Goal: Information Seeking & Learning: Learn about a topic

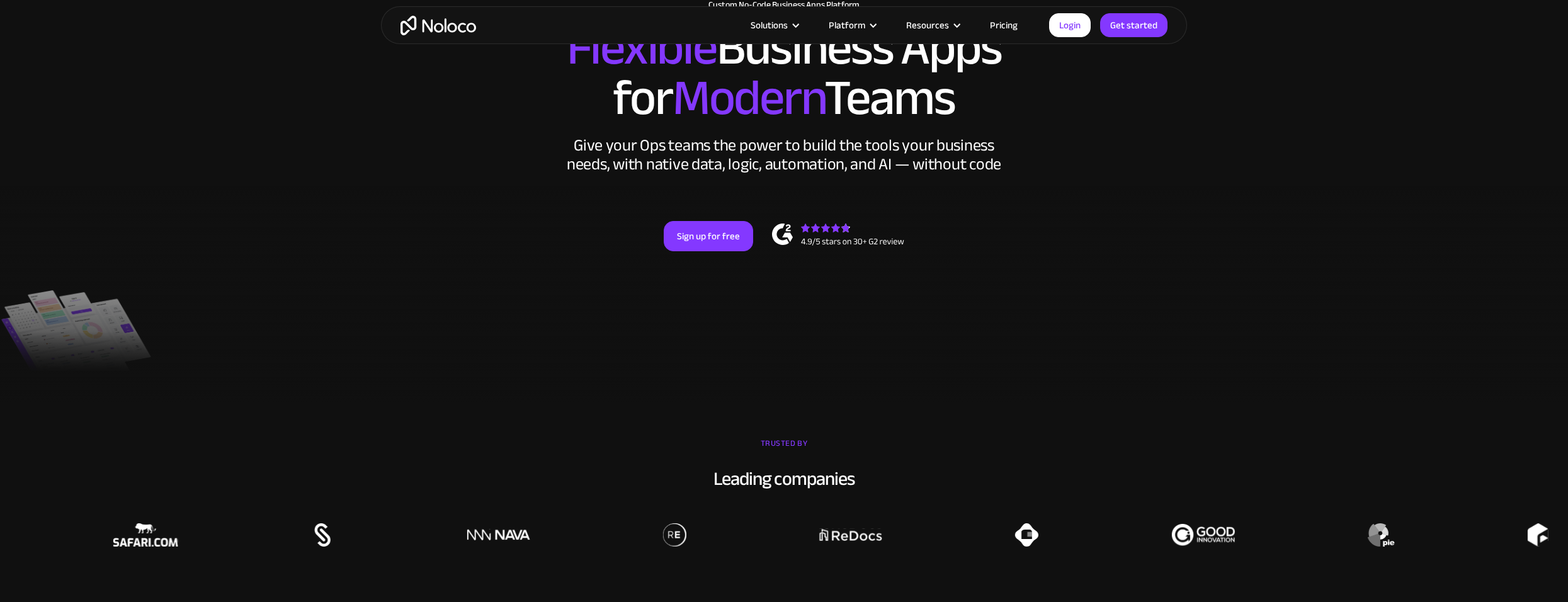
scroll to position [186, 0]
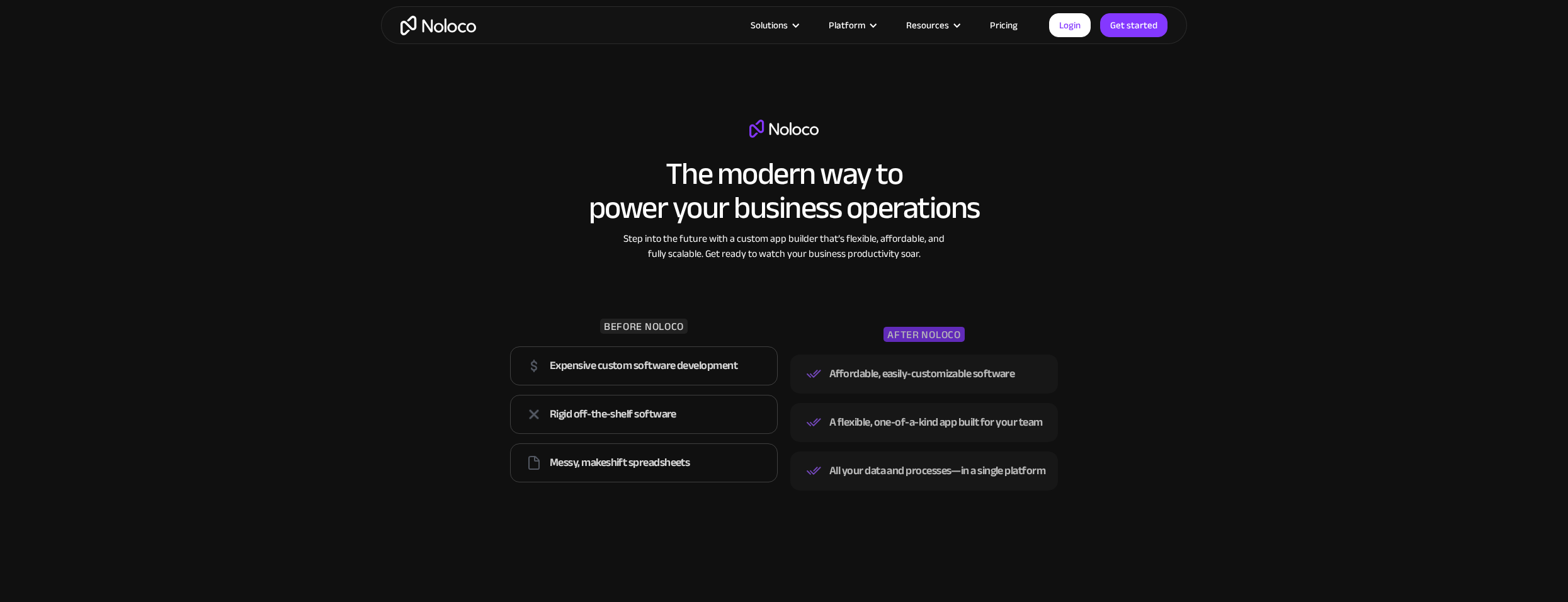
click at [1127, 101] on section "The modern way to power your business operations Step into the future with a cu…" at bounding box center [784, 326] width 1568 height 565
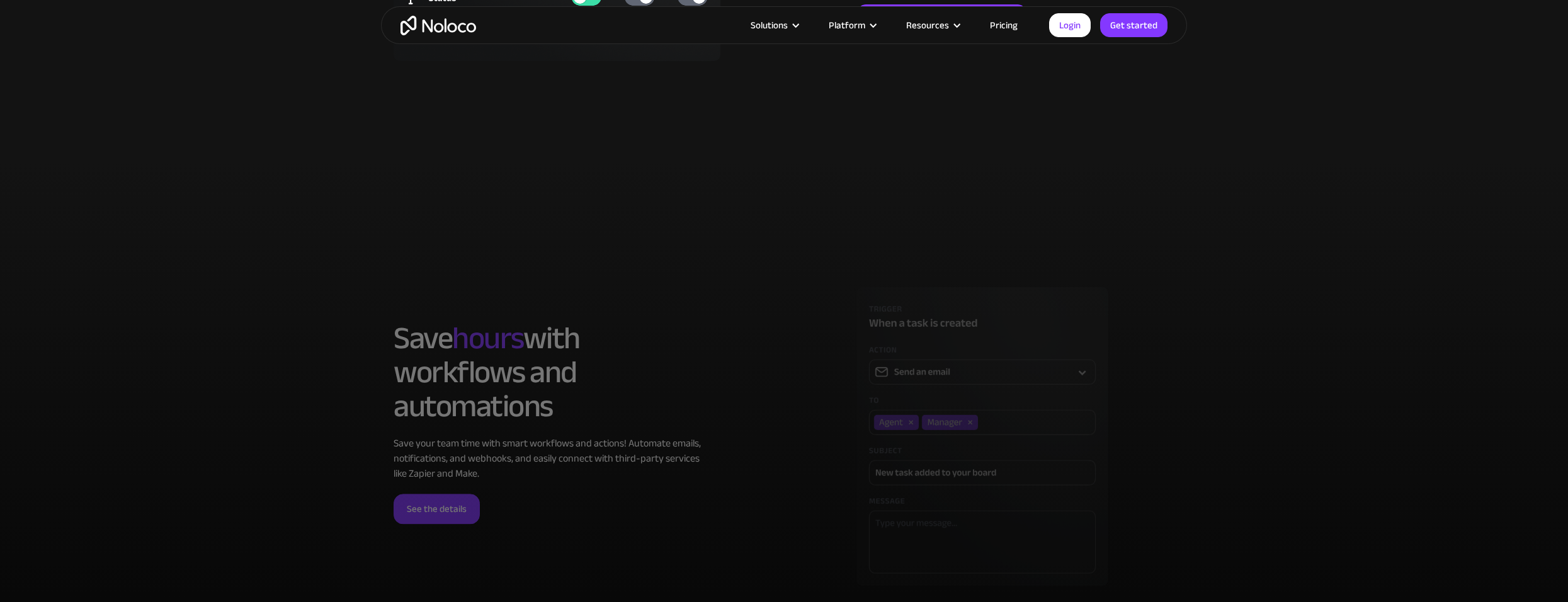
scroll to position [2960, 0]
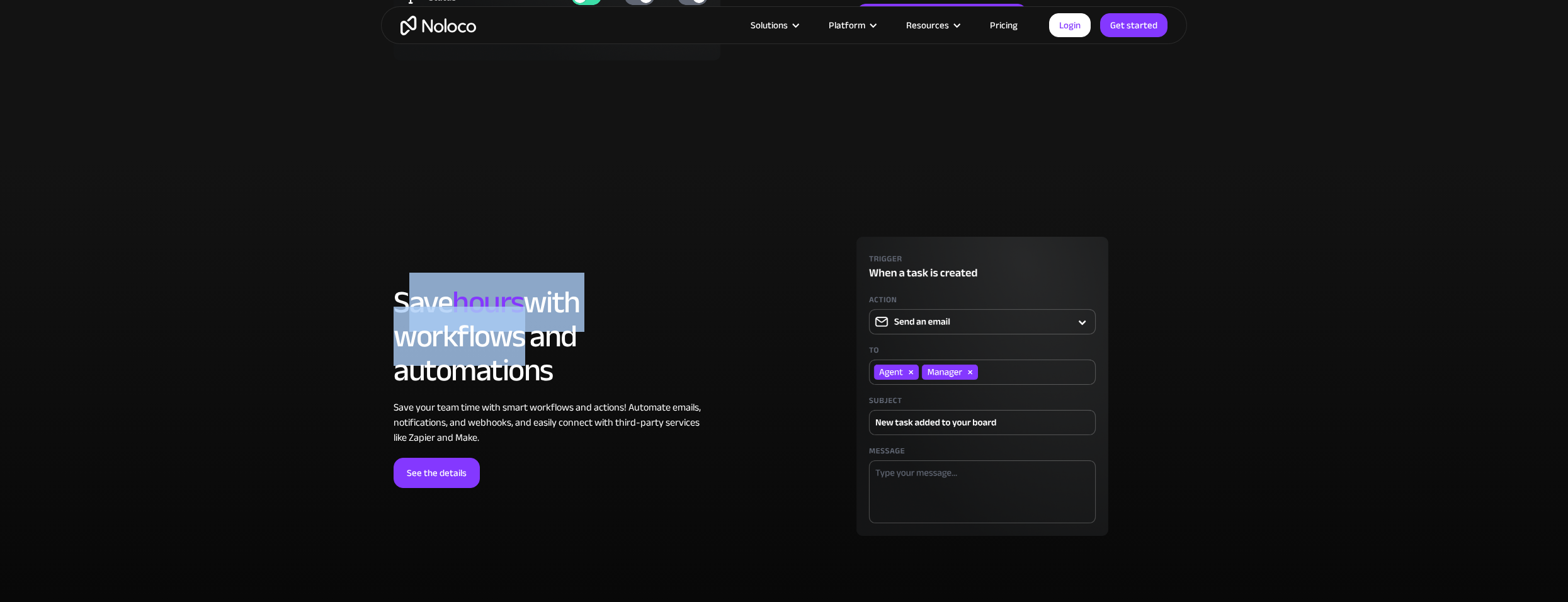
drag, startPoint x: 415, startPoint y: 291, endPoint x: 501, endPoint y: 346, distance: 102.1
click at [501, 346] on h2 "Save hours with workflows and automations" at bounding box center [552, 336] width 318 height 102
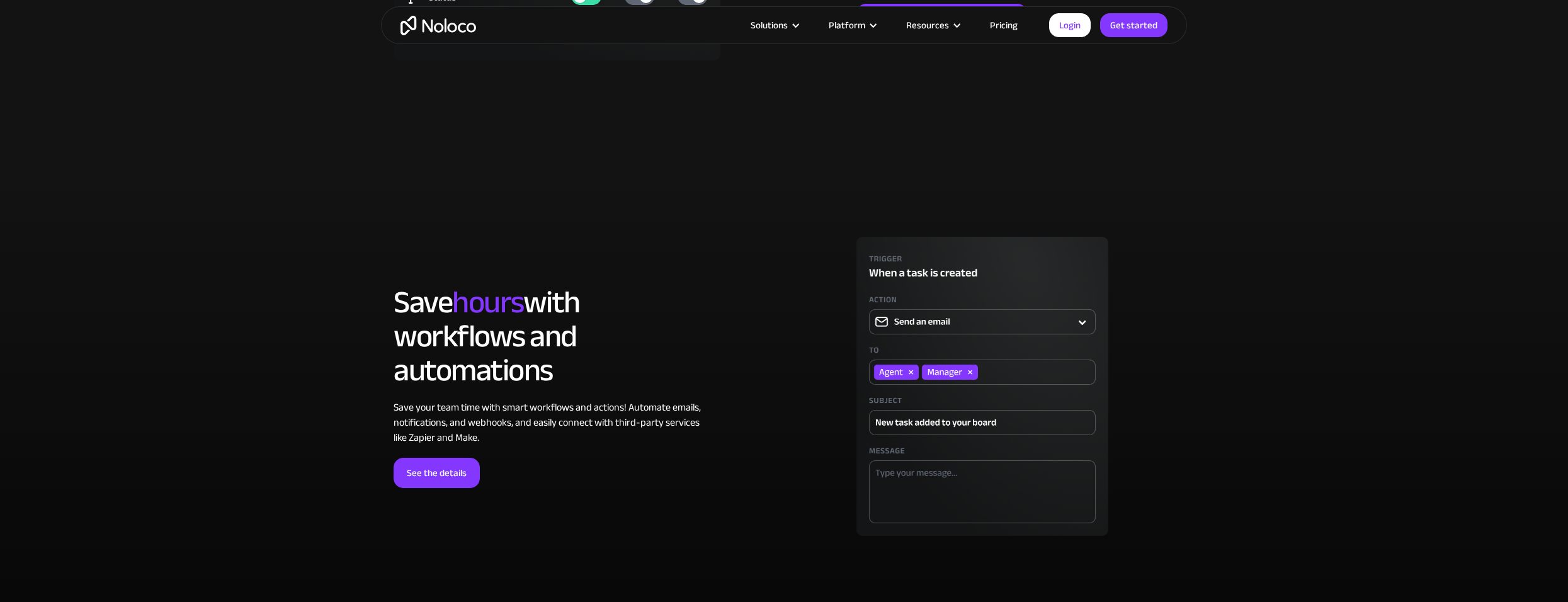
drag, startPoint x: 501, startPoint y: 346, endPoint x: 501, endPoint y: 385, distance: 39.0
click at [502, 385] on h2 "Save hours with workflows and automations" at bounding box center [552, 336] width 318 height 102
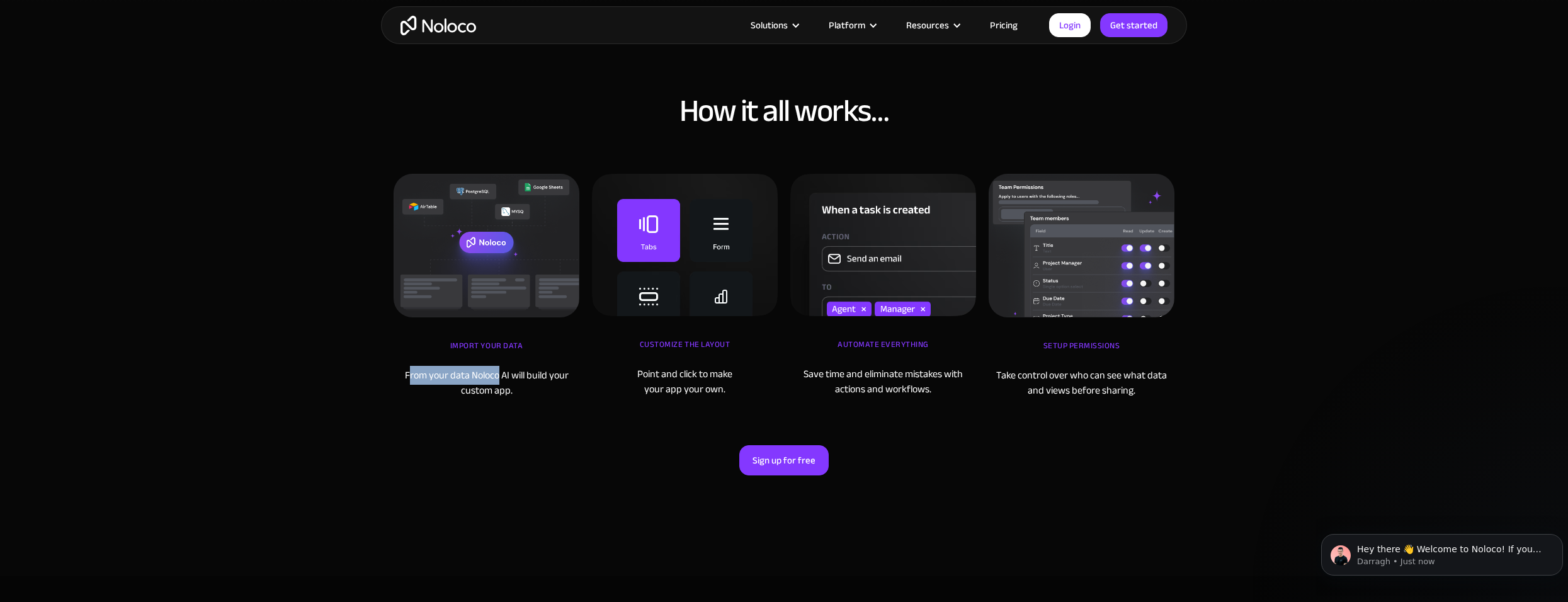
scroll to position [0, 0]
drag, startPoint x: 410, startPoint y: 375, endPoint x: 510, endPoint y: 370, distance: 100.1
click at [510, 370] on div "From your data Noloco AI will build your custom app." at bounding box center [486, 383] width 185 height 30
drag, startPoint x: 510, startPoint y: 370, endPoint x: 479, endPoint y: 380, distance: 32.6
click at [479, 380] on div "From your data Noloco AI will build your custom app." at bounding box center [486, 383] width 185 height 30
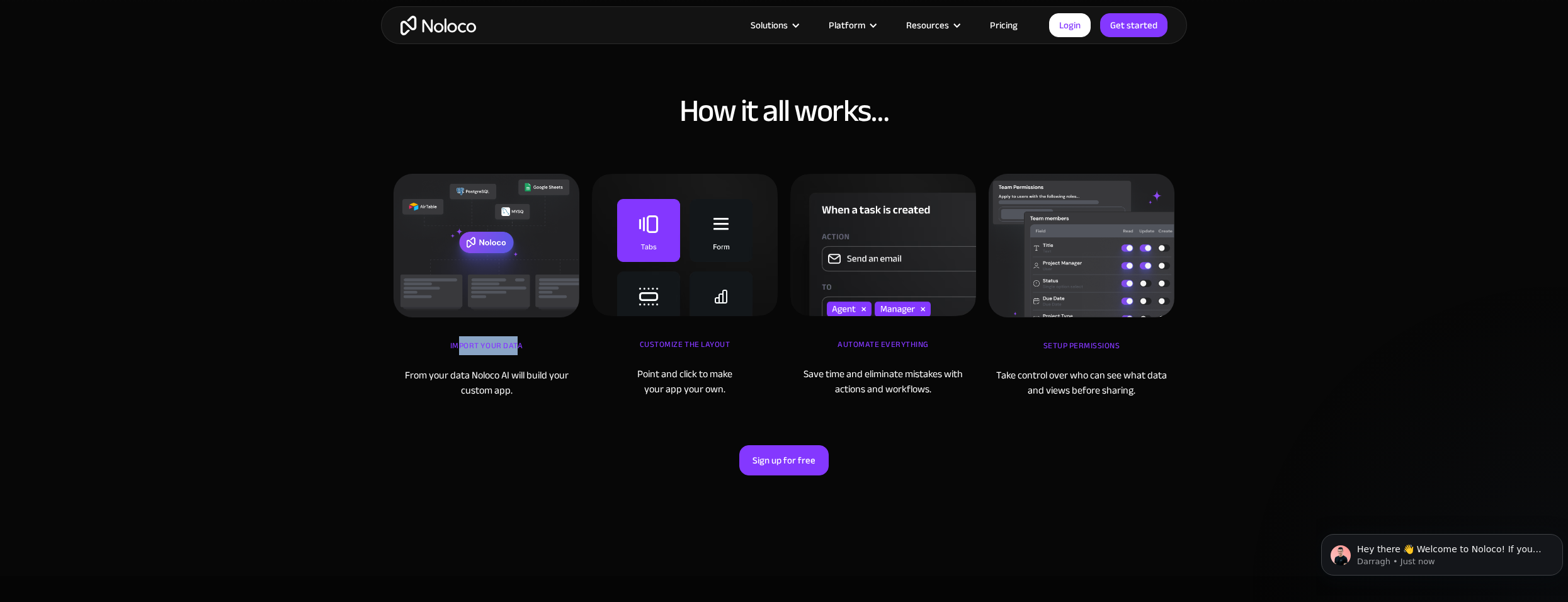
drag, startPoint x: 459, startPoint y: 343, endPoint x: 518, endPoint y: 347, distance: 59.1
click at [518, 347] on div "iMPORT YOUR DATA" at bounding box center [486, 352] width 185 height 31
drag, startPoint x: 518, startPoint y: 347, endPoint x: 646, endPoint y: 360, distance: 128.7
click at [646, 360] on div "Customize the layout" at bounding box center [684, 351] width 185 height 31
drag, startPoint x: 467, startPoint y: 347, endPoint x: 500, endPoint y: 347, distance: 33.0
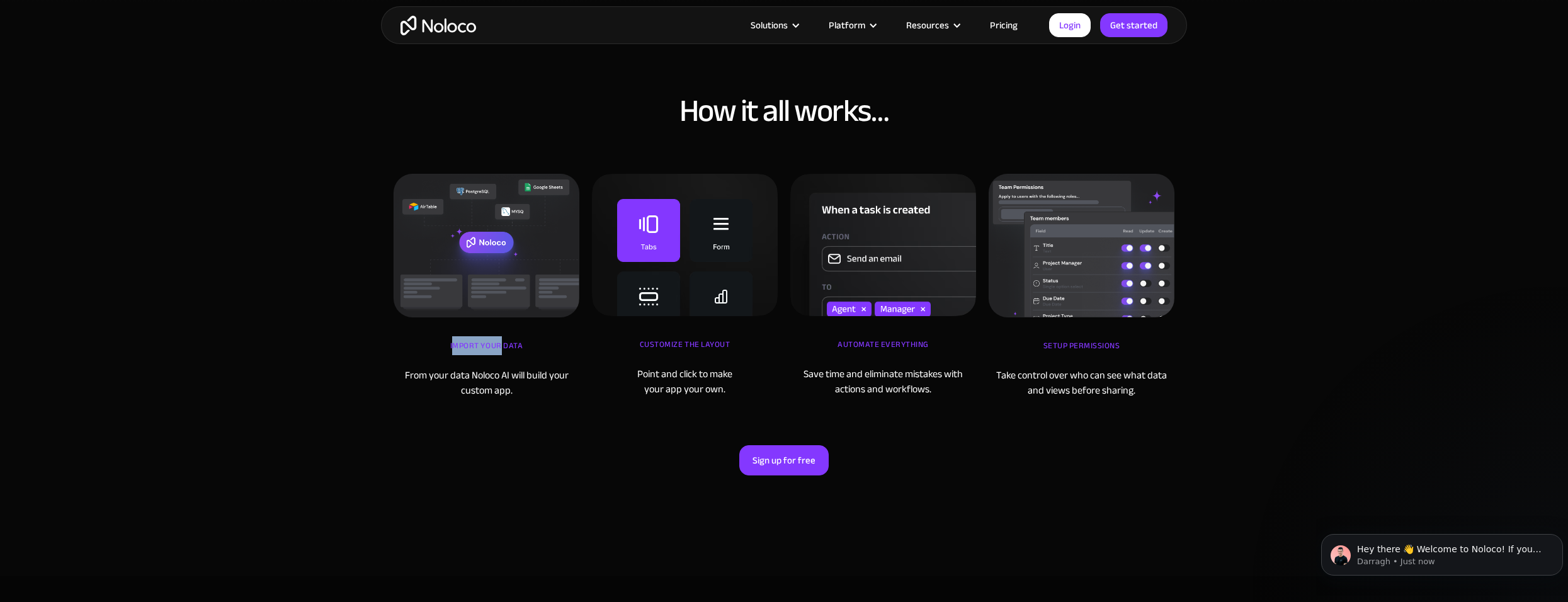
click at [500, 347] on div "iMPORT YOUR DATA" at bounding box center [486, 352] width 185 height 31
drag, startPoint x: 500, startPoint y: 347, endPoint x: 647, endPoint y: 347, distance: 147.0
click at [647, 347] on div "Customize the layout" at bounding box center [684, 351] width 185 height 31
drag, startPoint x: 656, startPoint y: 343, endPoint x: 717, endPoint y: 343, distance: 61.0
click at [717, 343] on div "Customize the layout" at bounding box center [684, 351] width 185 height 31
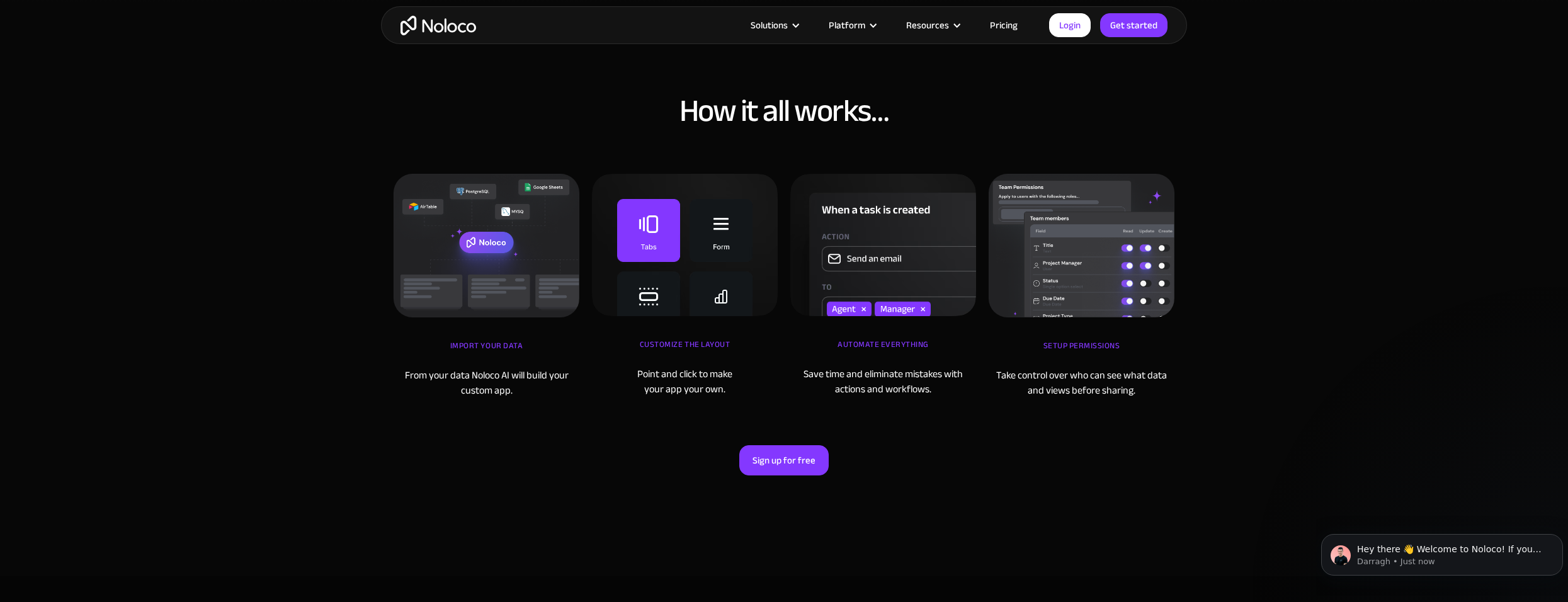
drag, startPoint x: 717, startPoint y: 343, endPoint x: 837, endPoint y: 342, distance: 120.0
click at [837, 342] on div "Automate Everything" at bounding box center [882, 351] width 185 height 31
drag, startPoint x: 859, startPoint y: 351, endPoint x: 927, endPoint y: 350, distance: 68.0
click at [927, 350] on div "Automate Everything" at bounding box center [882, 351] width 185 height 31
drag, startPoint x: 927, startPoint y: 350, endPoint x: 1047, endPoint y: 357, distance: 120.2
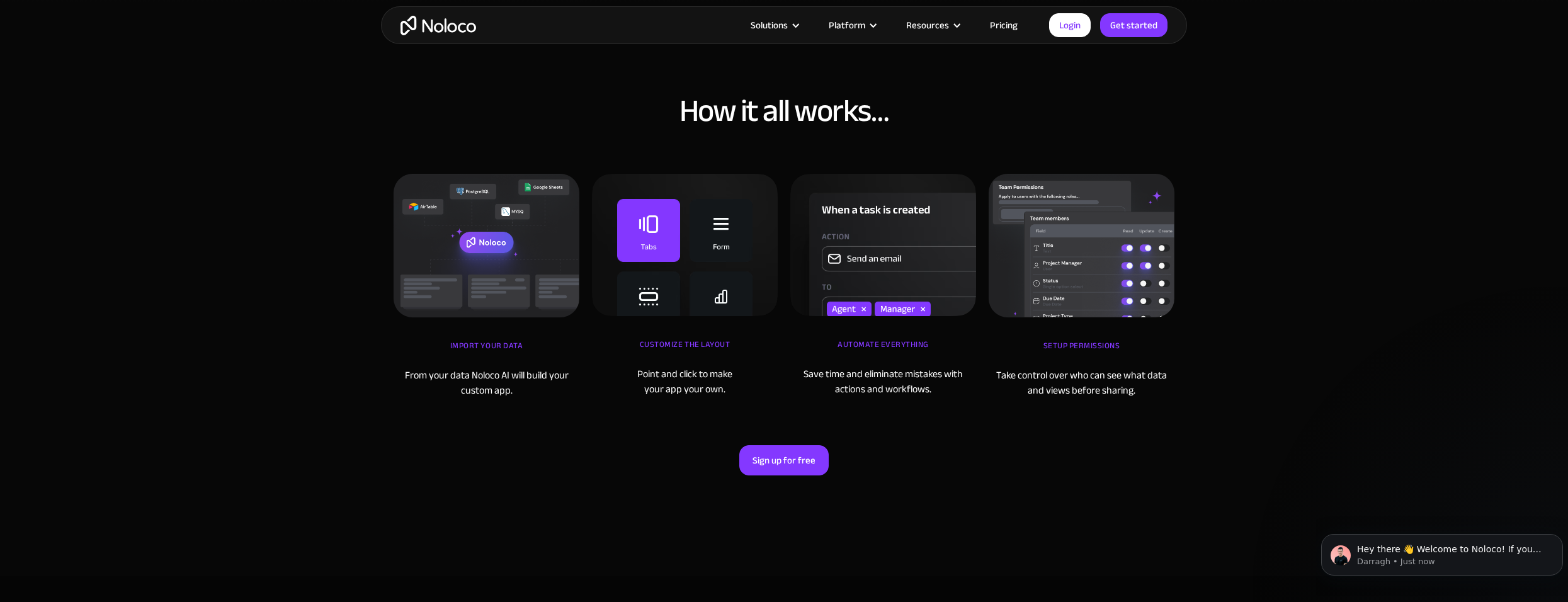
click at [1043, 362] on div "Setup Permissions" at bounding box center [1081, 352] width 185 height 31
drag, startPoint x: 1058, startPoint y: 342, endPoint x: 1124, endPoint y: 343, distance: 66.0
click at [1124, 343] on div "Setup Permissions" at bounding box center [1081, 352] width 185 height 31
drag, startPoint x: 1124, startPoint y: 343, endPoint x: 1087, endPoint y: 364, distance: 42.5
click at [1087, 364] on div "Setup Permissions" at bounding box center [1081, 352] width 185 height 31
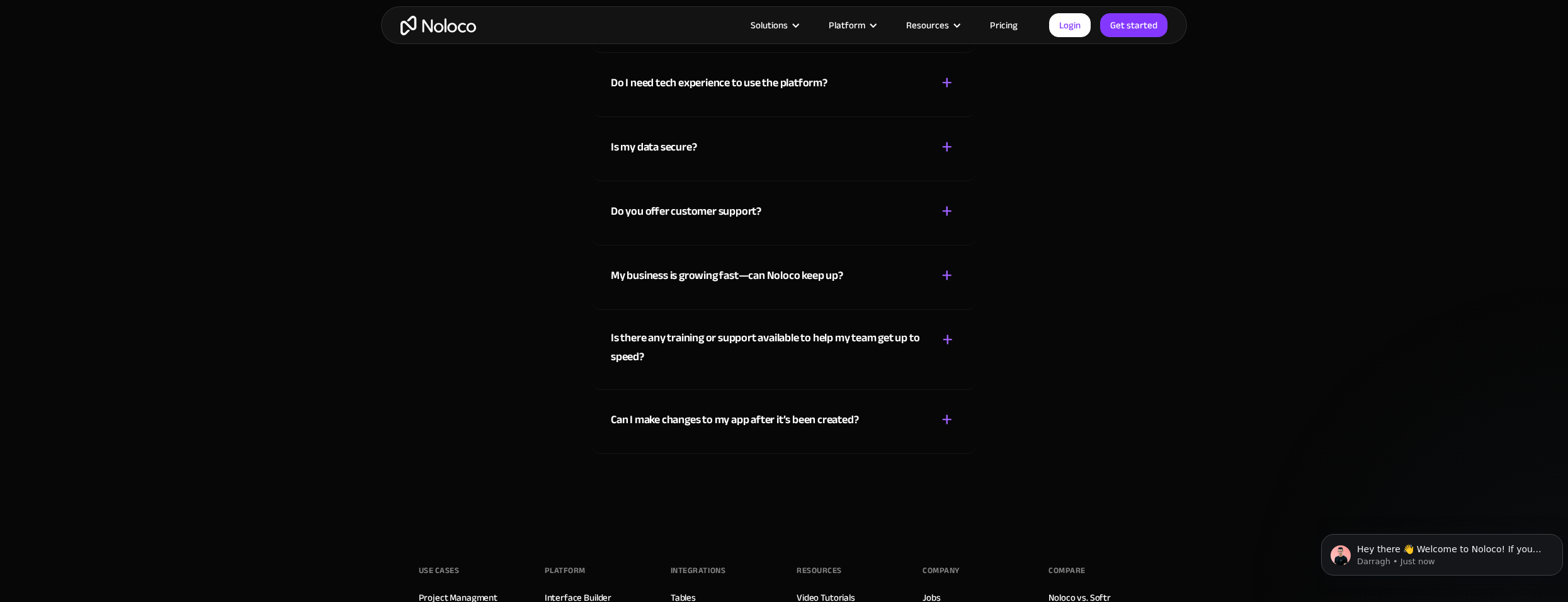
scroll to position [6234, 0]
